Goal: Task Accomplishment & Management: Manage account settings

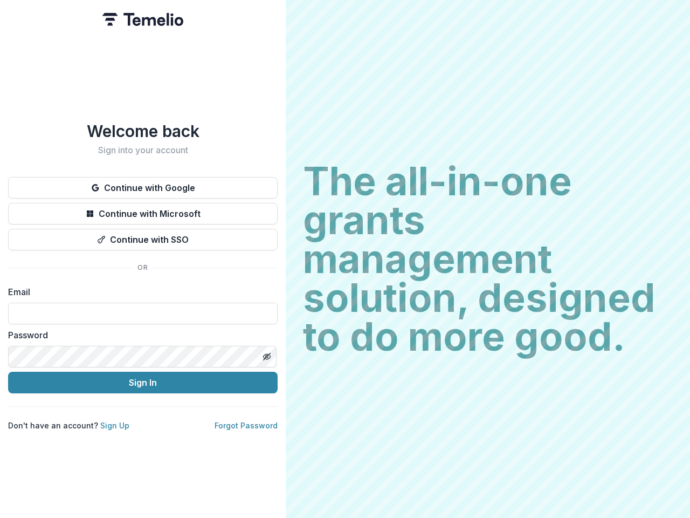
click at [345, 259] on h2 "The all-in-one grants management solution, designed to do more good." at bounding box center [488, 259] width 370 height 194
click at [143, 183] on button "Continue with Google" at bounding box center [143, 188] width 270 height 22
click at [143, 209] on button "Continue with Microsoft" at bounding box center [143, 214] width 270 height 22
click at [143, 235] on button "Continue with SSO" at bounding box center [143, 240] width 270 height 22
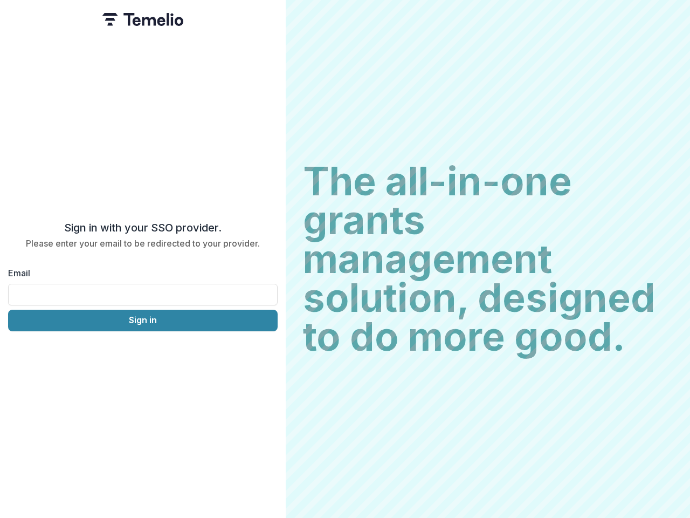
click at [266, 352] on div "Sign in with your SSO provider. Please enter your email to be redirected to you…" at bounding box center [143, 259] width 286 height 518
